Goal: Check status: Check status

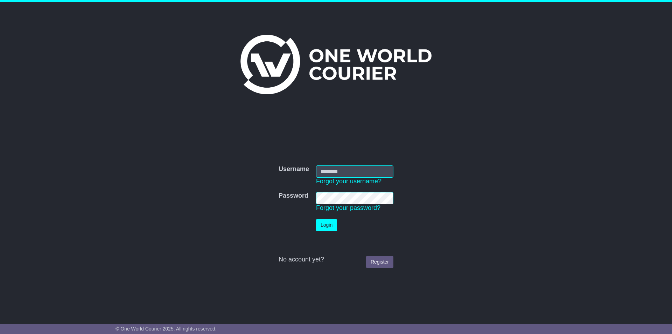
type input "**********"
click at [328, 229] on button "Login" at bounding box center [326, 225] width 21 height 12
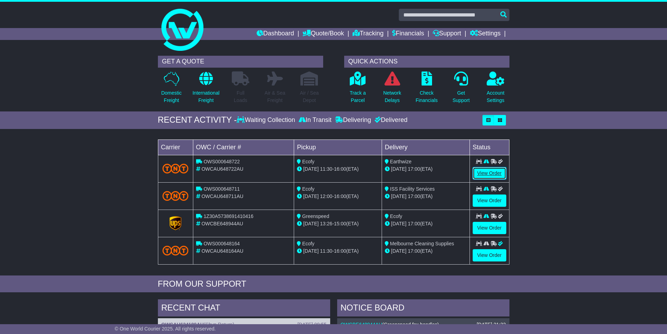
click at [481, 173] on link "View Order" at bounding box center [489, 173] width 34 height 12
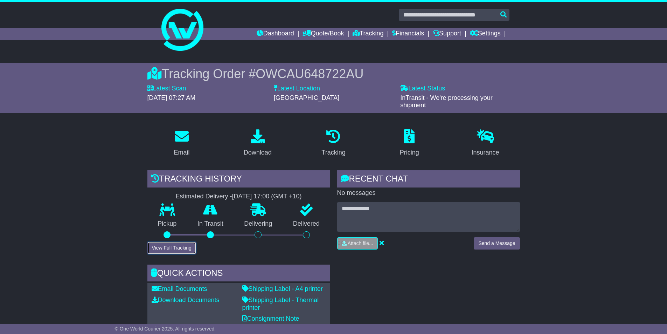
click at [173, 249] on button "View Full Tracking" at bounding box center [171, 247] width 49 height 12
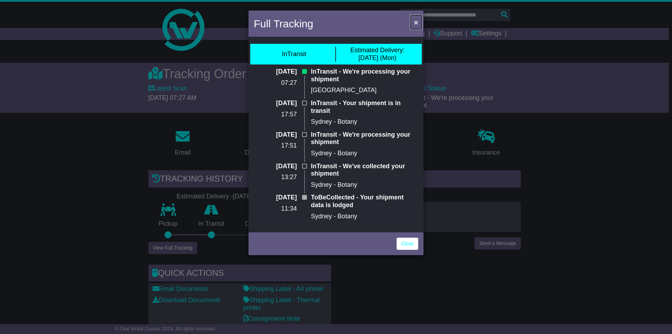
click at [416, 24] on span "×" at bounding box center [416, 22] width 4 height 8
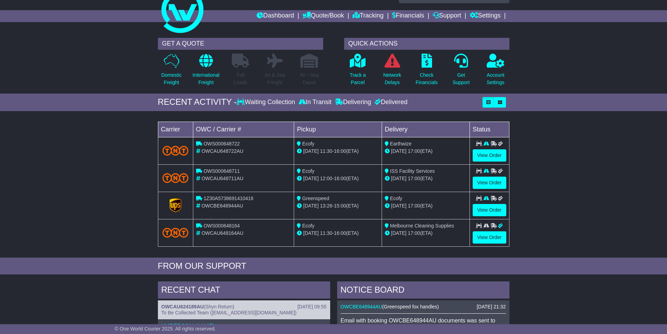
scroll to position [35, 0]
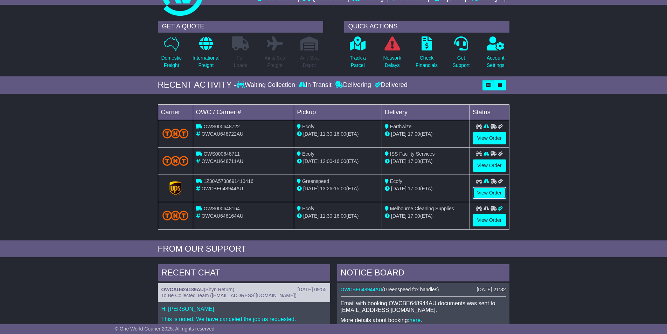
click at [488, 194] on link "View Order" at bounding box center [489, 193] width 34 height 12
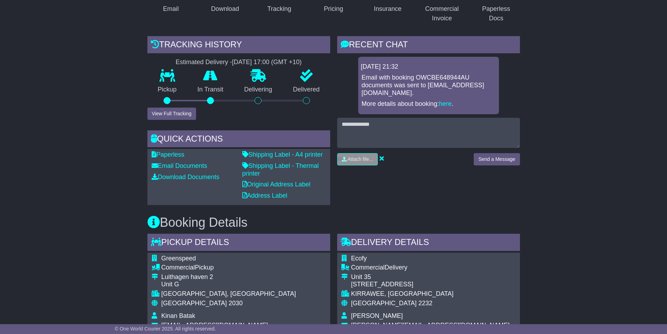
scroll to position [140, 0]
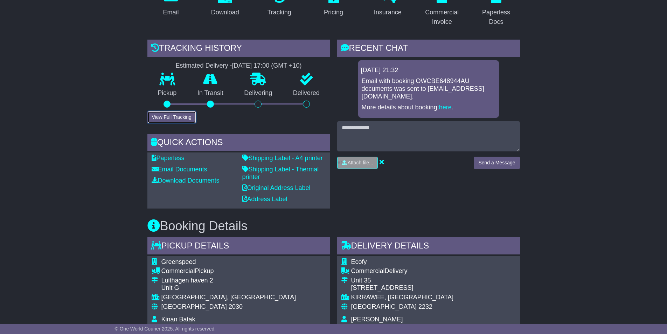
click at [173, 115] on button "View Full Tracking" at bounding box center [171, 117] width 49 height 12
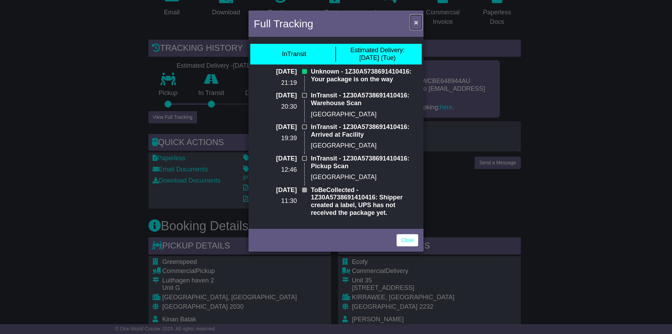
click at [416, 25] on span "×" at bounding box center [416, 22] width 4 height 8
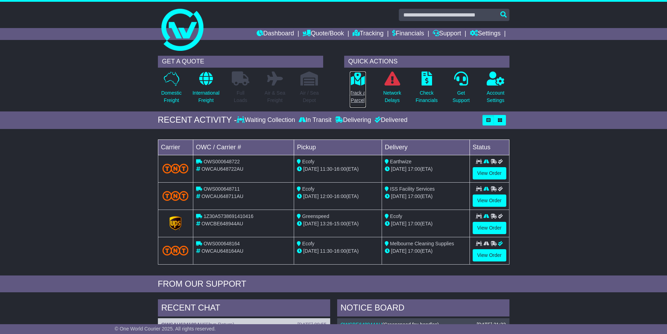
click at [360, 95] on p "Track a Parcel" at bounding box center [358, 96] width 16 height 15
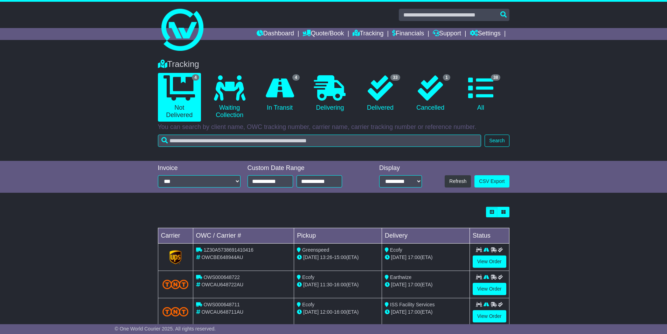
scroll to position [44, 0]
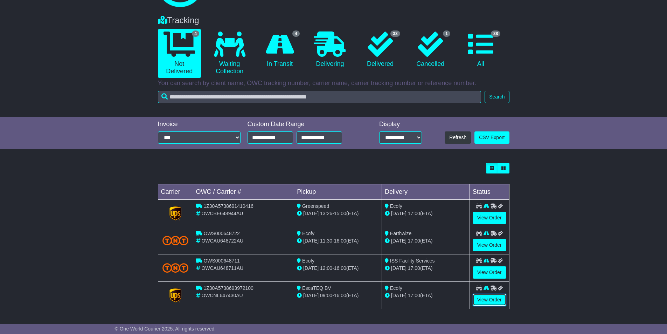
click at [484, 301] on link "View Order" at bounding box center [489, 299] width 34 height 12
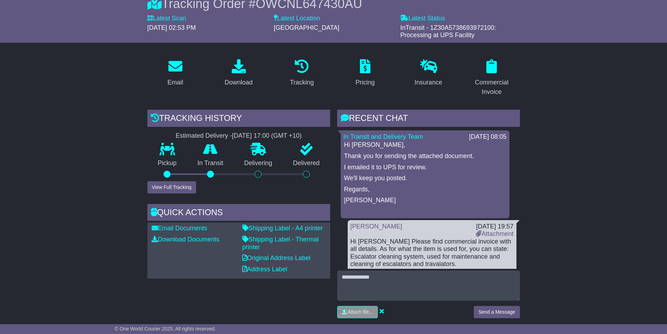
scroll to position [35, 0]
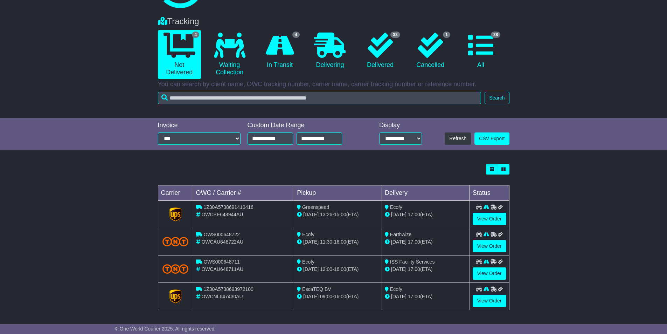
scroll to position [44, 0]
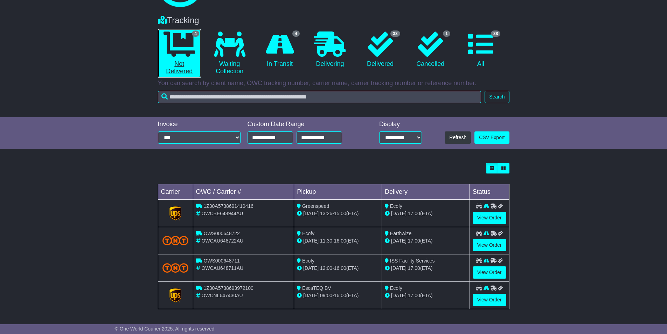
click at [191, 49] on icon at bounding box center [178, 43] width 31 height 25
click at [187, 72] on link "4 Not Delivered" at bounding box center [179, 53] width 43 height 49
click at [182, 71] on link "4 Not Delivered" at bounding box center [179, 53] width 43 height 49
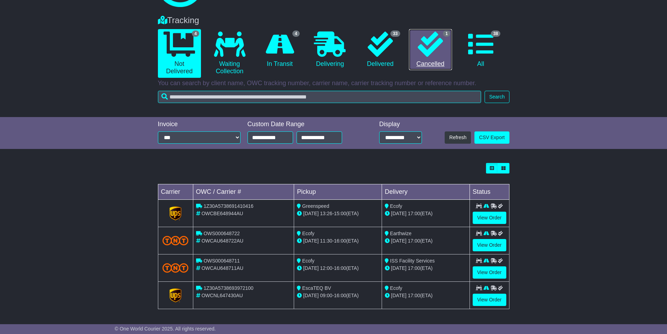
click at [430, 43] on icon at bounding box center [430, 43] width 25 height 25
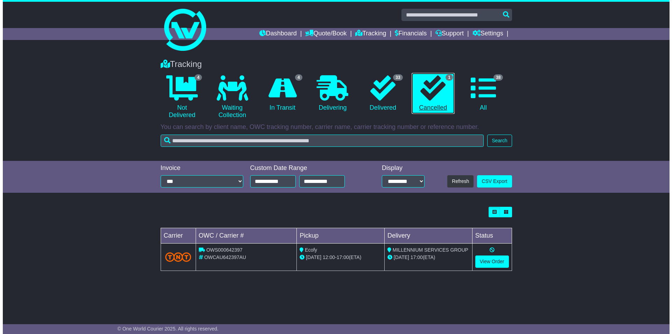
scroll to position [0, 0]
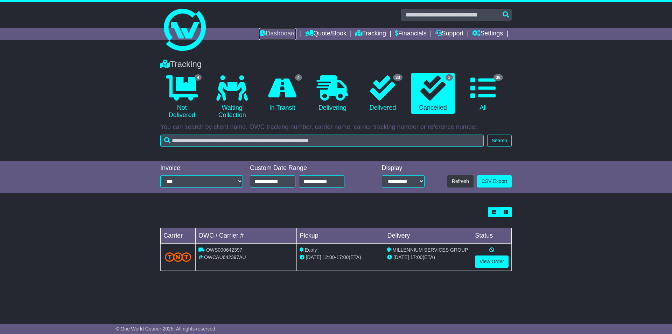
click at [262, 33] on link "Dashboard" at bounding box center [277, 34] width 37 height 12
